Goal: Information Seeking & Learning: Understand process/instructions

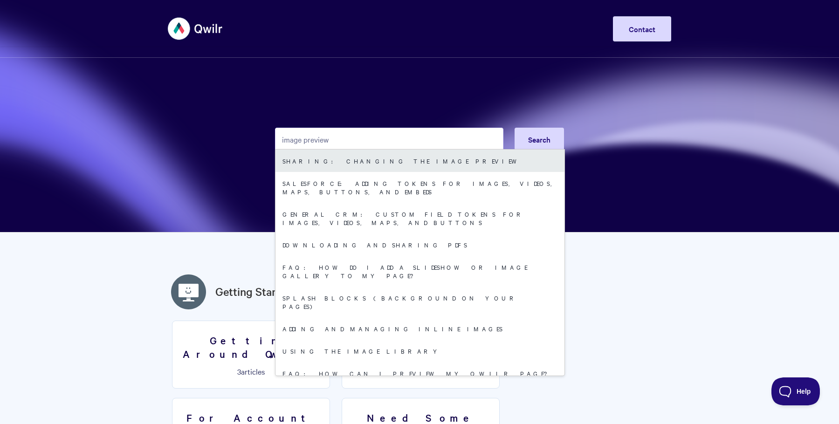
type input "image preview"
click at [390, 160] on link "Sharing: Changing the Image Preview" at bounding box center [420, 161] width 289 height 22
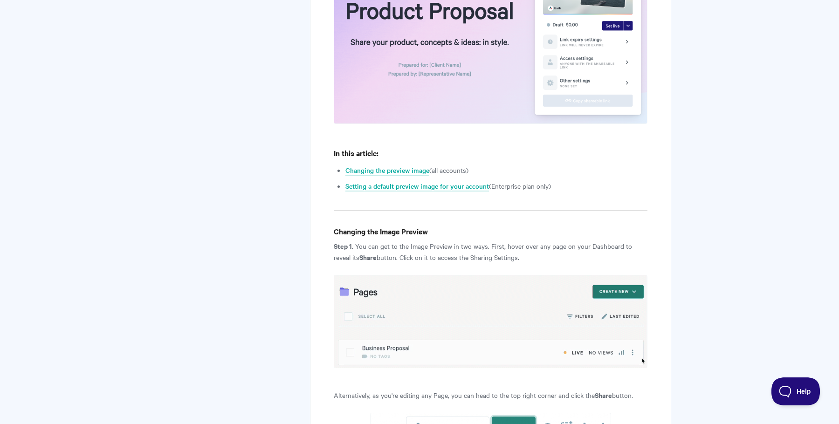
scroll to position [326, 0]
